Goal: Find specific page/section: Find specific page/section

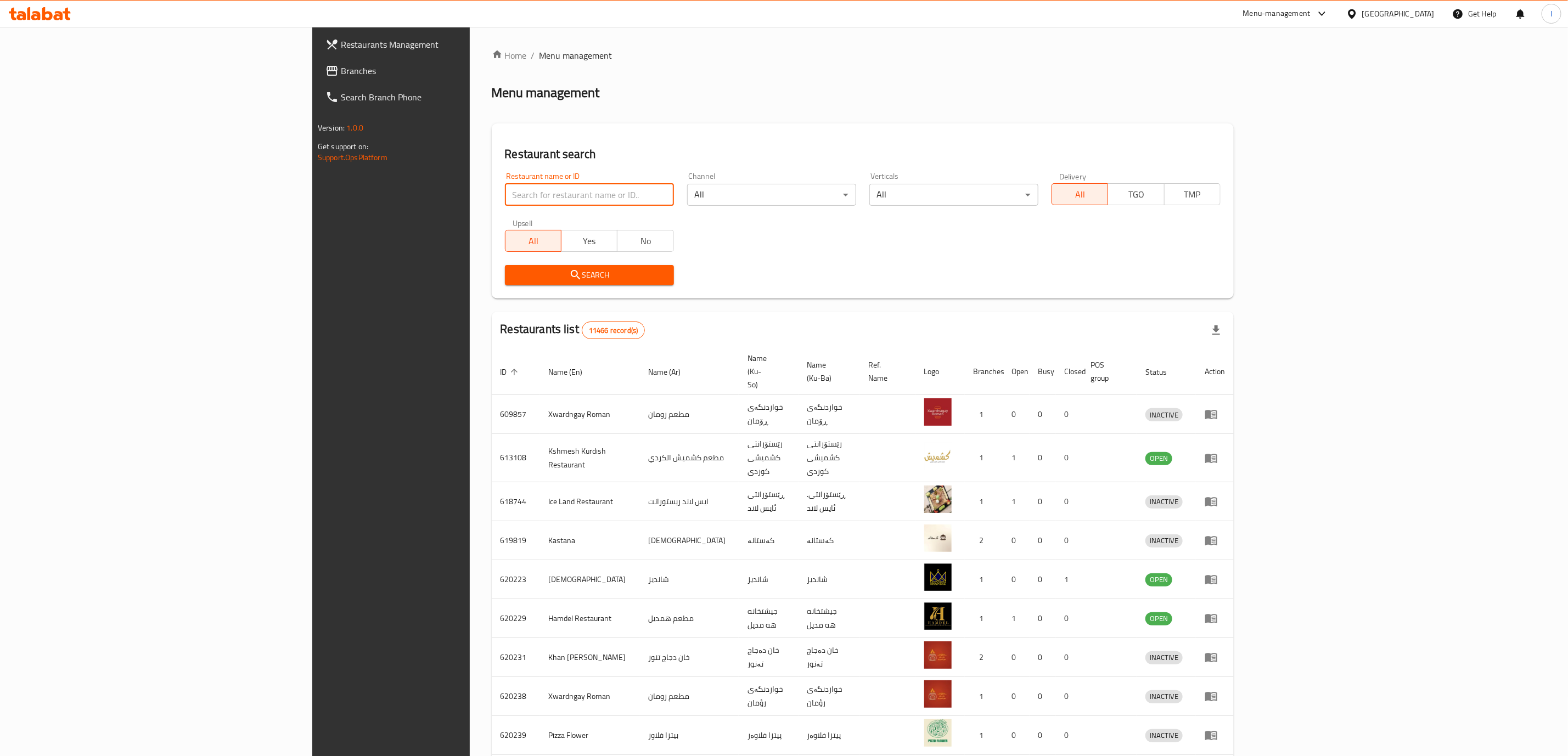
click at [505, 204] on input "search" at bounding box center [589, 195] width 169 height 22
paste input "Obaida"
type input "Obaida"
click at [516, 276] on span "Search" at bounding box center [589, 275] width 151 height 14
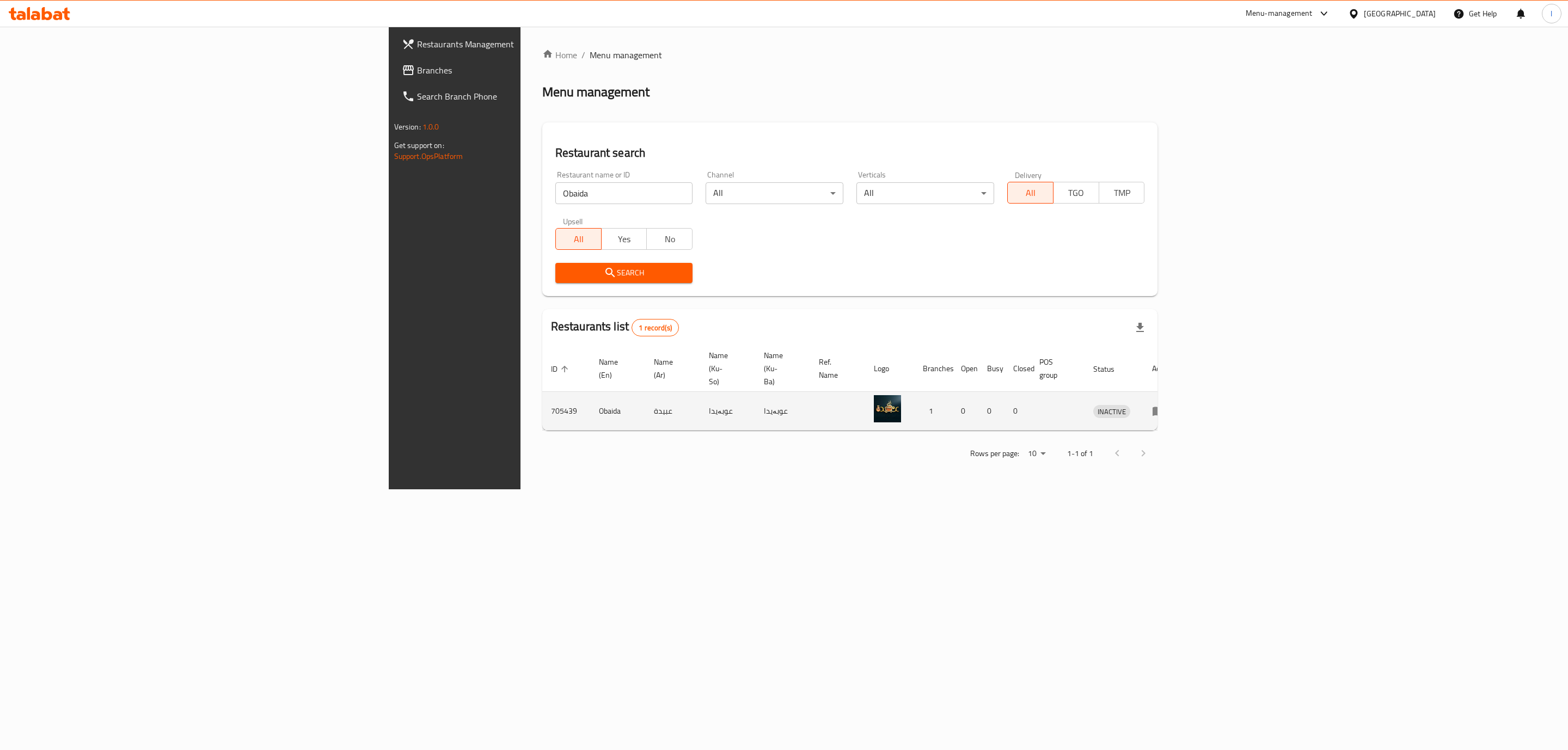
click at [1165, 407] on icon "enhanced table" at bounding box center [1159, 412] width 12 height 9
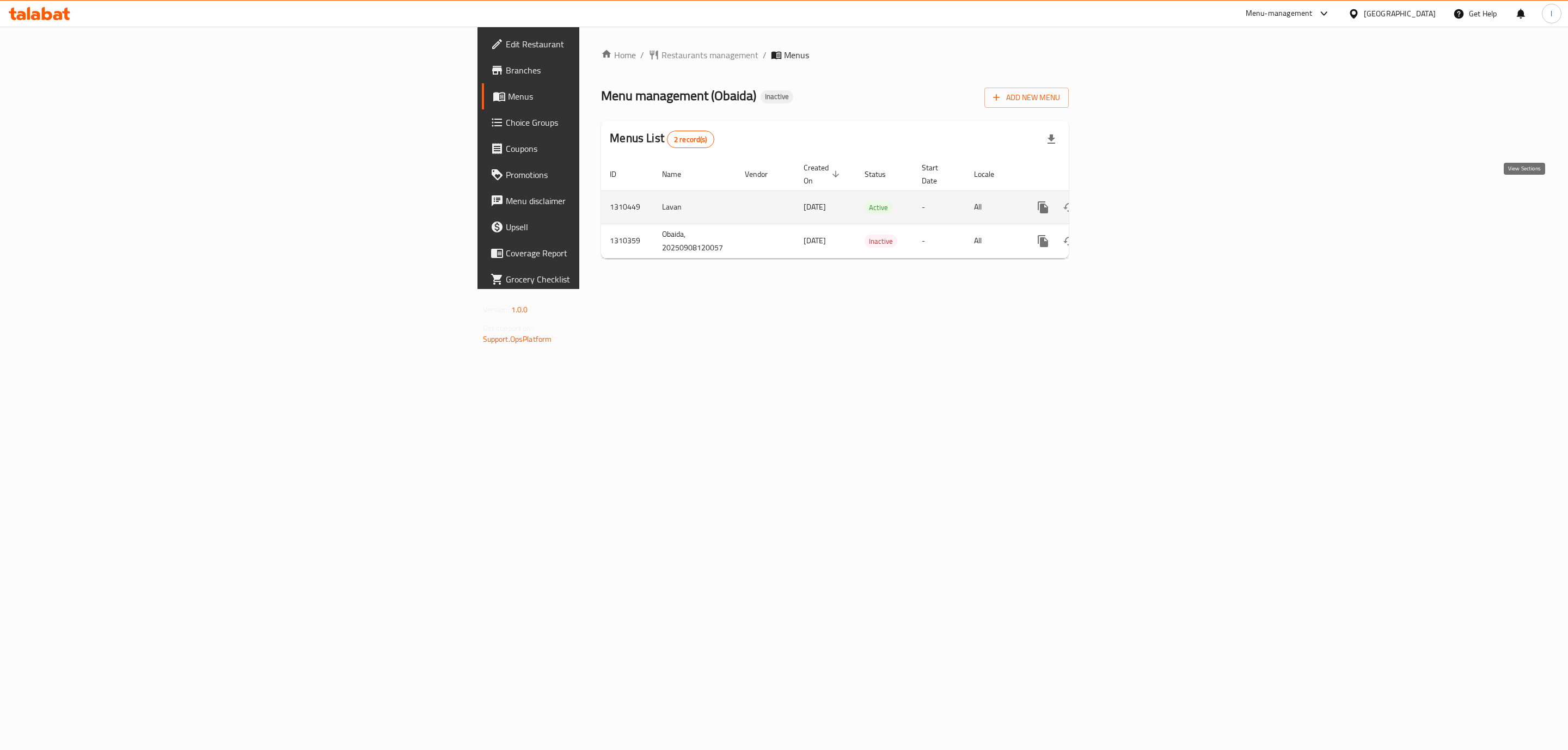
click at [1128, 201] on icon "enhanced table" at bounding box center [1121, 207] width 13 height 13
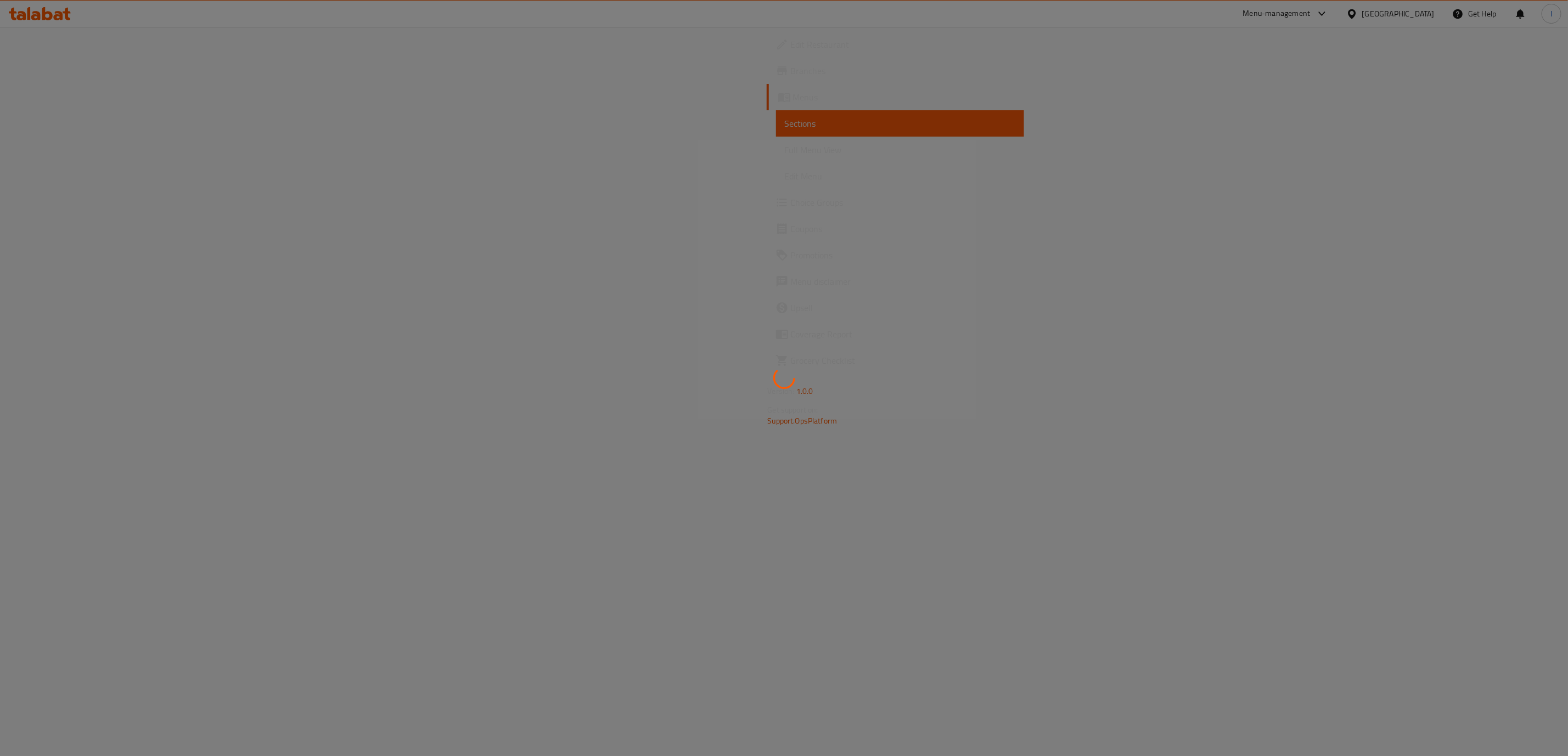
click at [785, 152] on span "Full Menu View" at bounding box center [900, 150] width 230 height 13
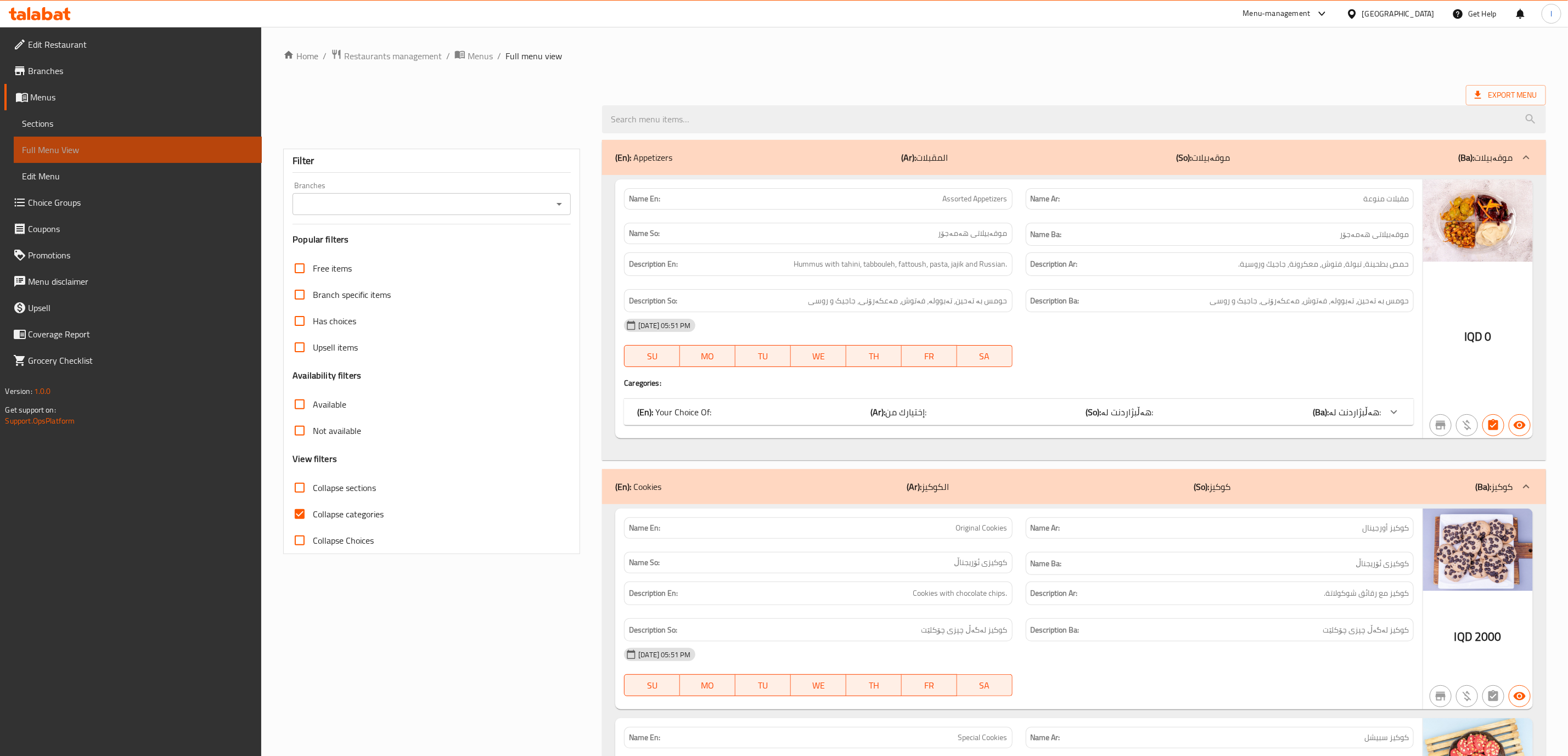
click at [99, 152] on span "Full Menu View" at bounding box center [138, 150] width 230 height 13
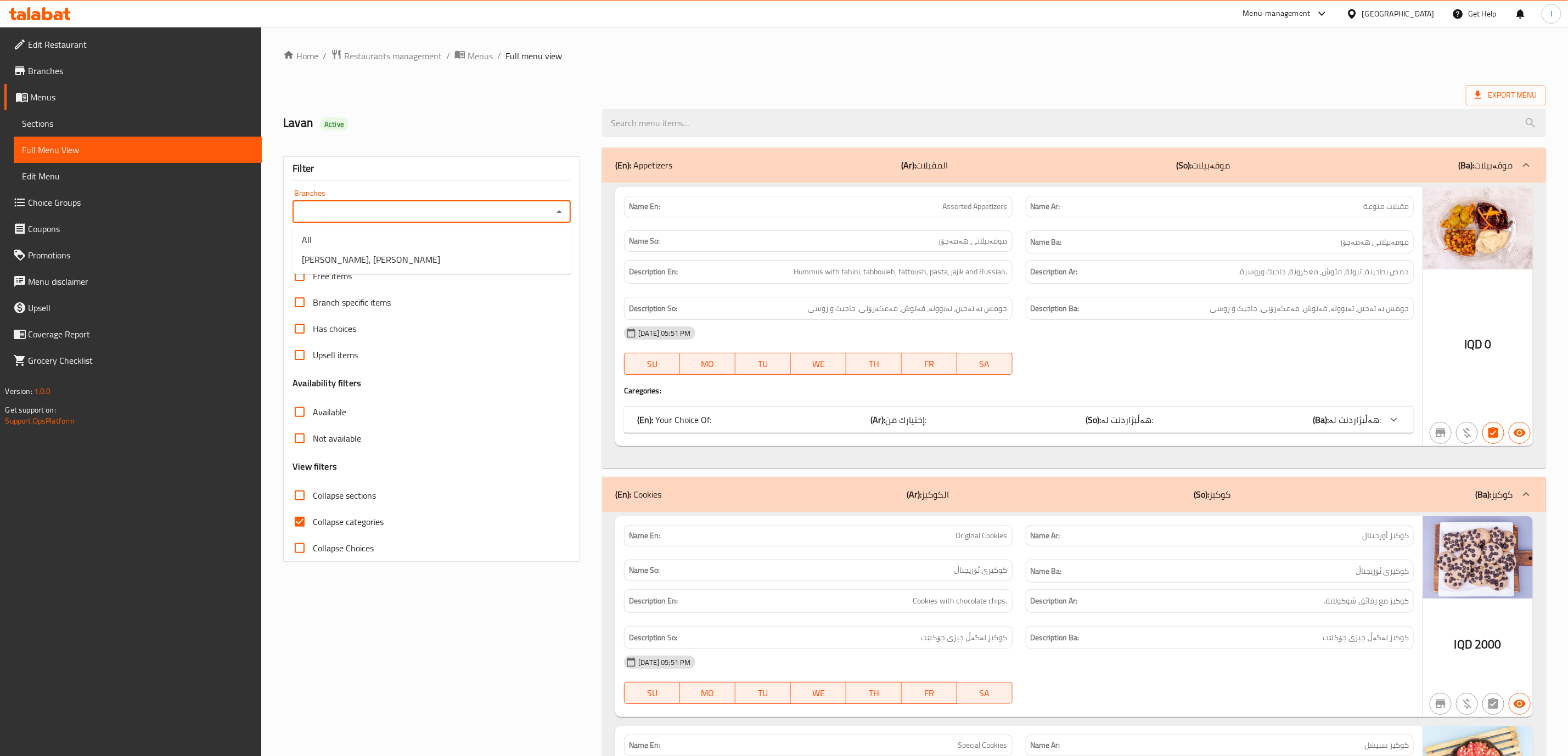
click at [488, 213] on input "Branches" at bounding box center [422, 212] width 254 height 15
drag, startPoint x: 411, startPoint y: 245, endPoint x: 411, endPoint y: 260, distance: 15.0
click at [411, 260] on ul "All Obaida, [PERSON_NAME]" at bounding box center [432, 249] width 278 height 48
click at [411, 260] on li "[PERSON_NAME], [PERSON_NAME]" at bounding box center [432, 260] width 278 height 20
type input "[PERSON_NAME], [PERSON_NAME]"
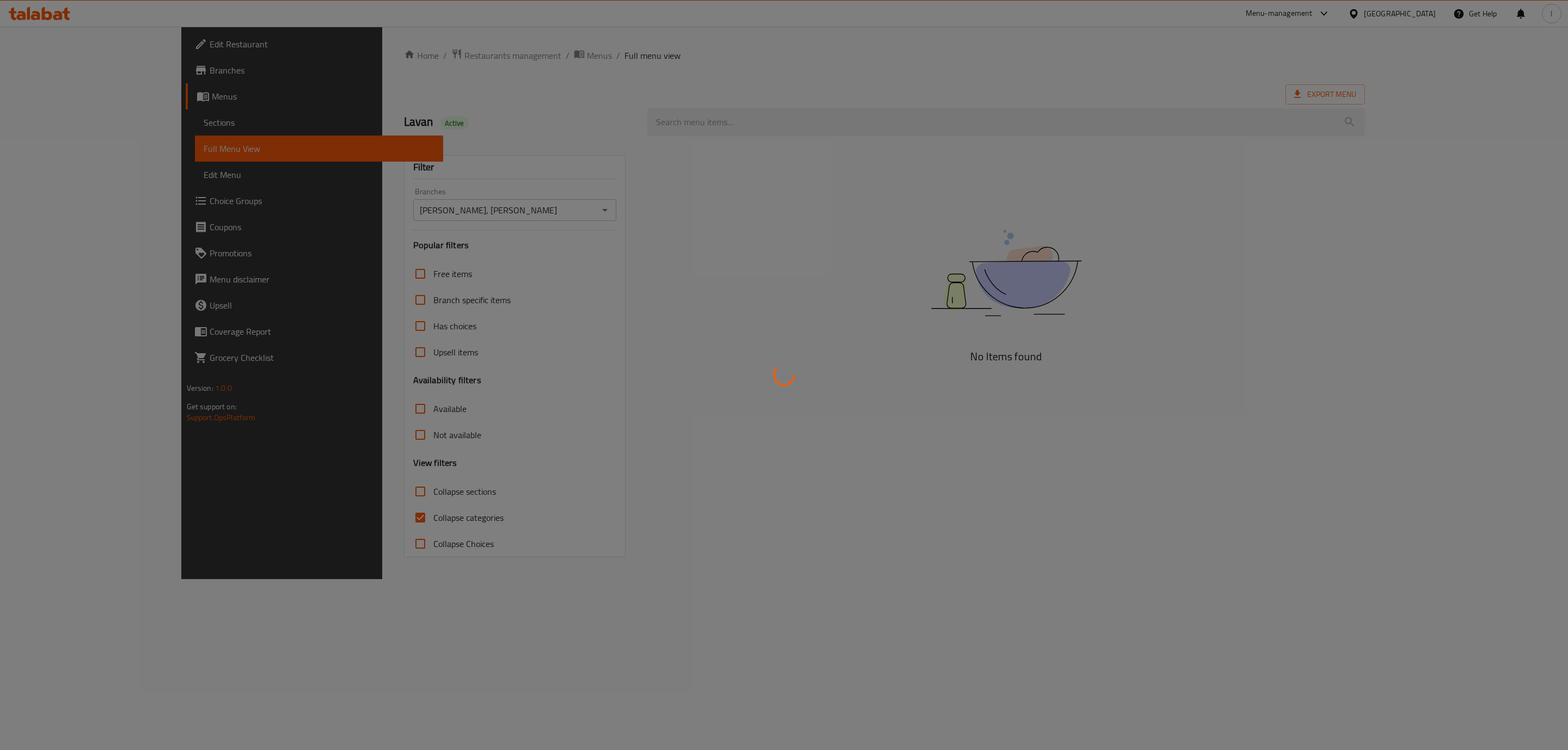
click at [389, 503] on div at bounding box center [784, 375] width 1568 height 750
click at [374, 506] on div at bounding box center [784, 375] width 1568 height 750
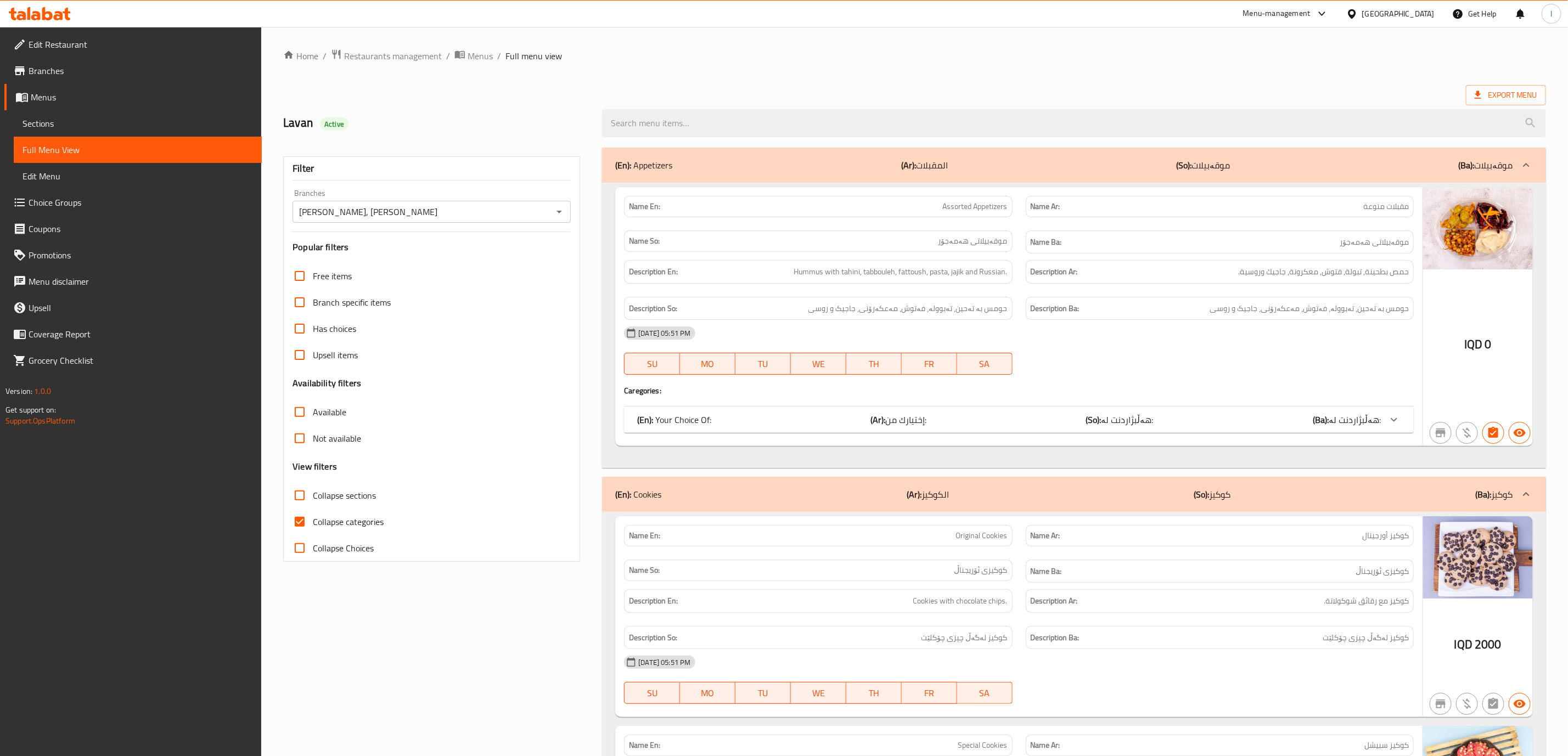
click at [347, 515] on span "Collapse categories" at bounding box center [348, 521] width 71 height 13
click at [313, 515] on input "Collapse categories" at bounding box center [299, 521] width 26 height 26
checkbox input "false"
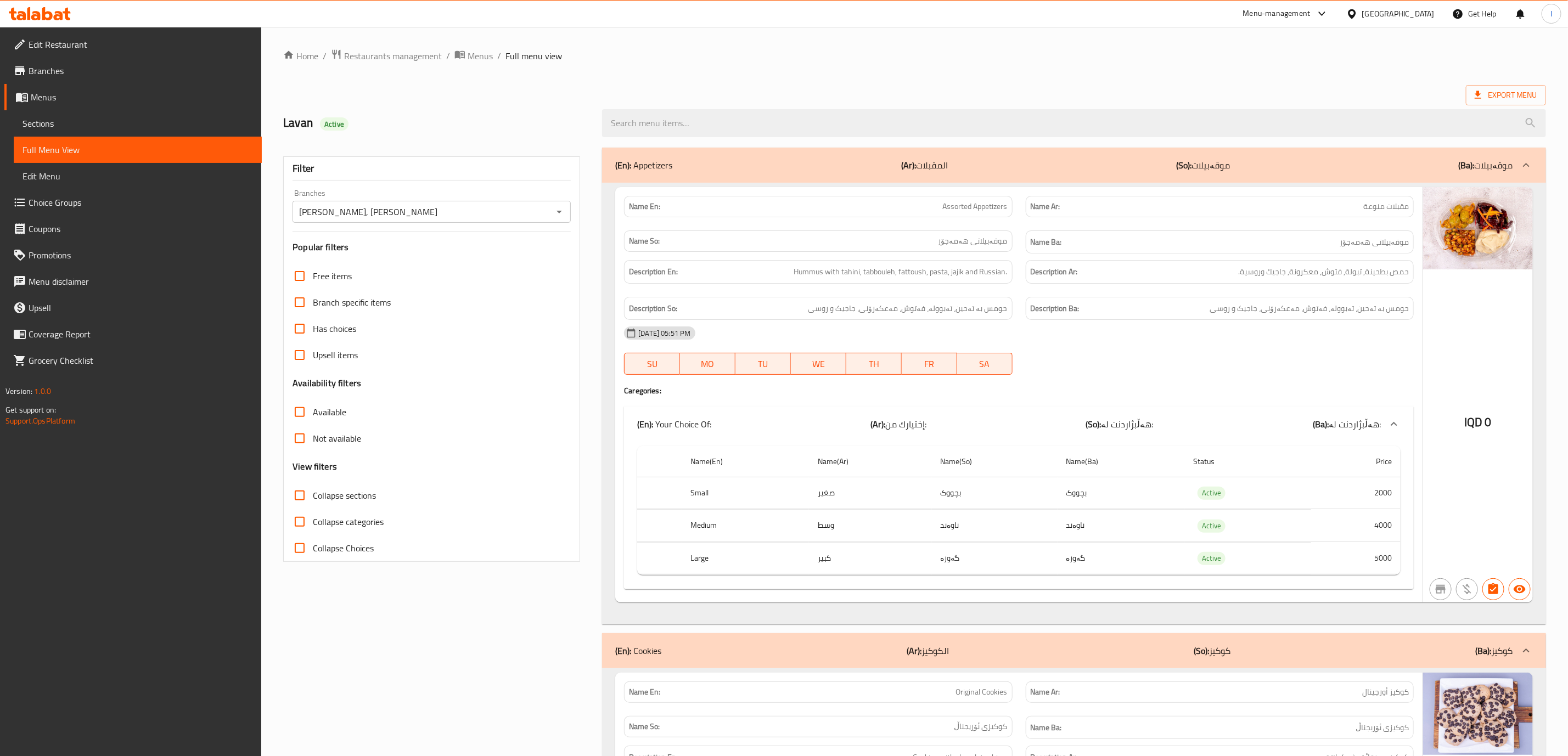
click at [333, 498] on span "Collapse sections" at bounding box center [344, 495] width 63 height 13
click at [313, 498] on input "Collapse sections" at bounding box center [299, 496] width 26 height 26
checkbox input "true"
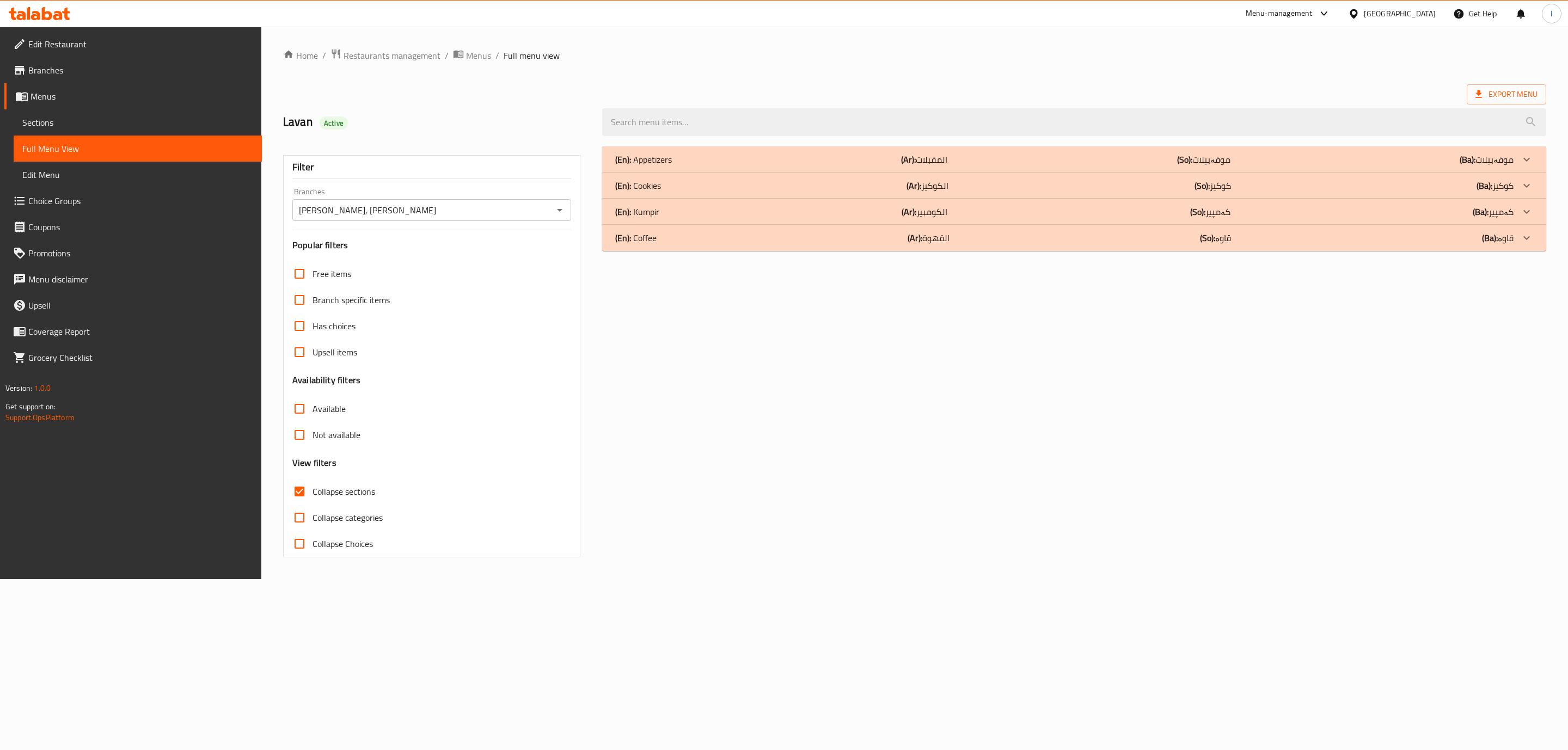
click at [654, 211] on p "(En): Kumpir" at bounding box center [637, 211] width 44 height 13
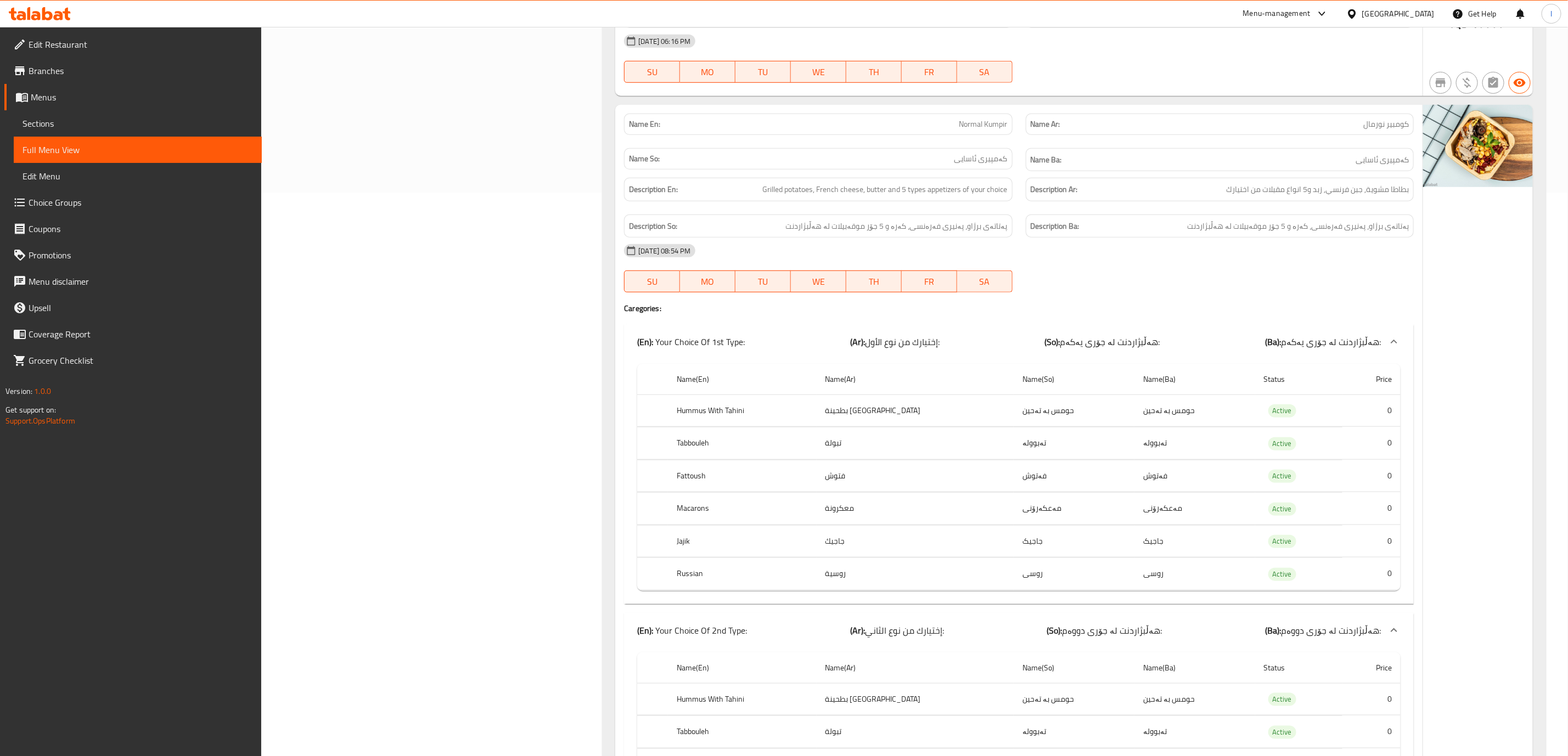
scroll to position [549, 0]
